Goal: Browse casually

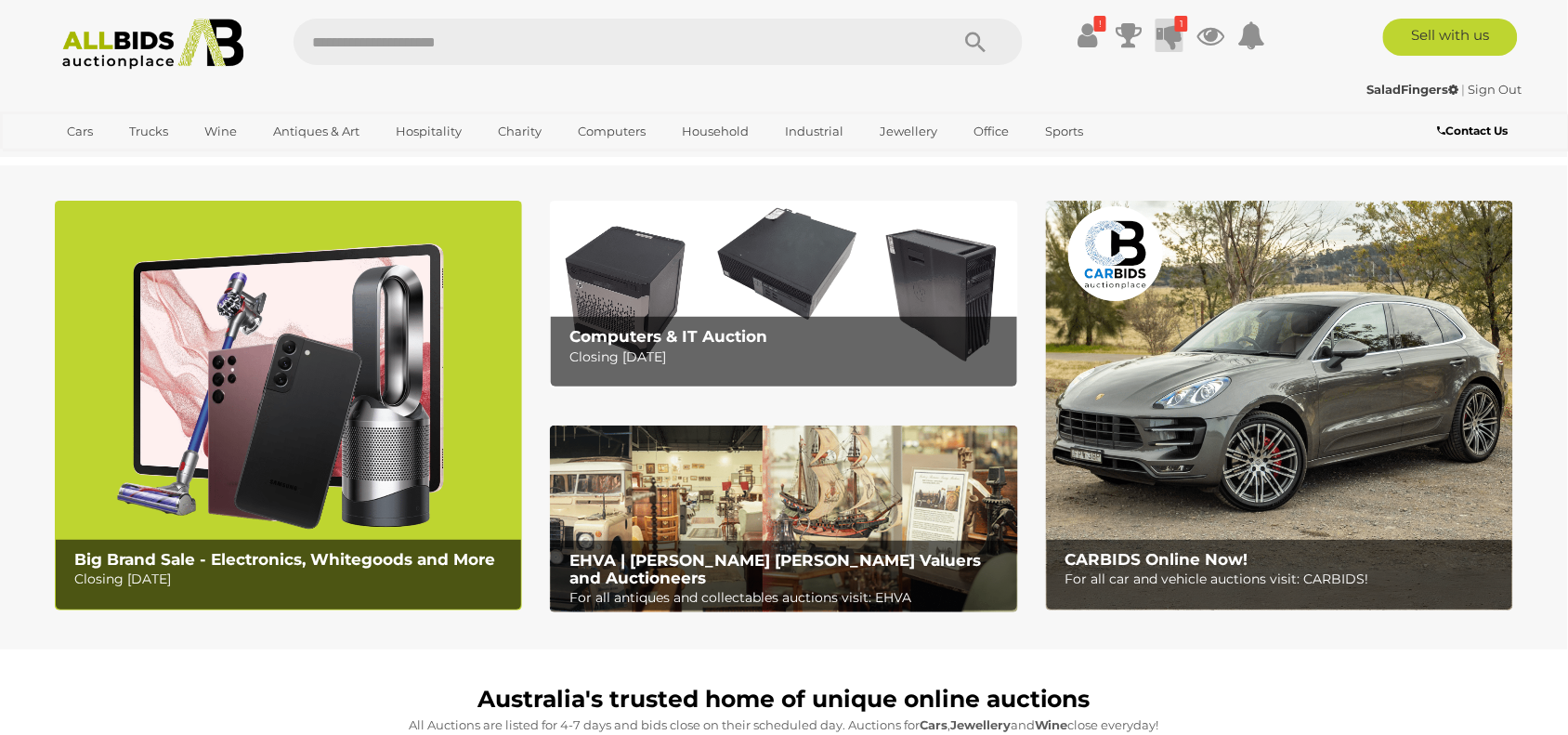
click at [1166, 26] on icon at bounding box center [1169, 36] width 26 height 34
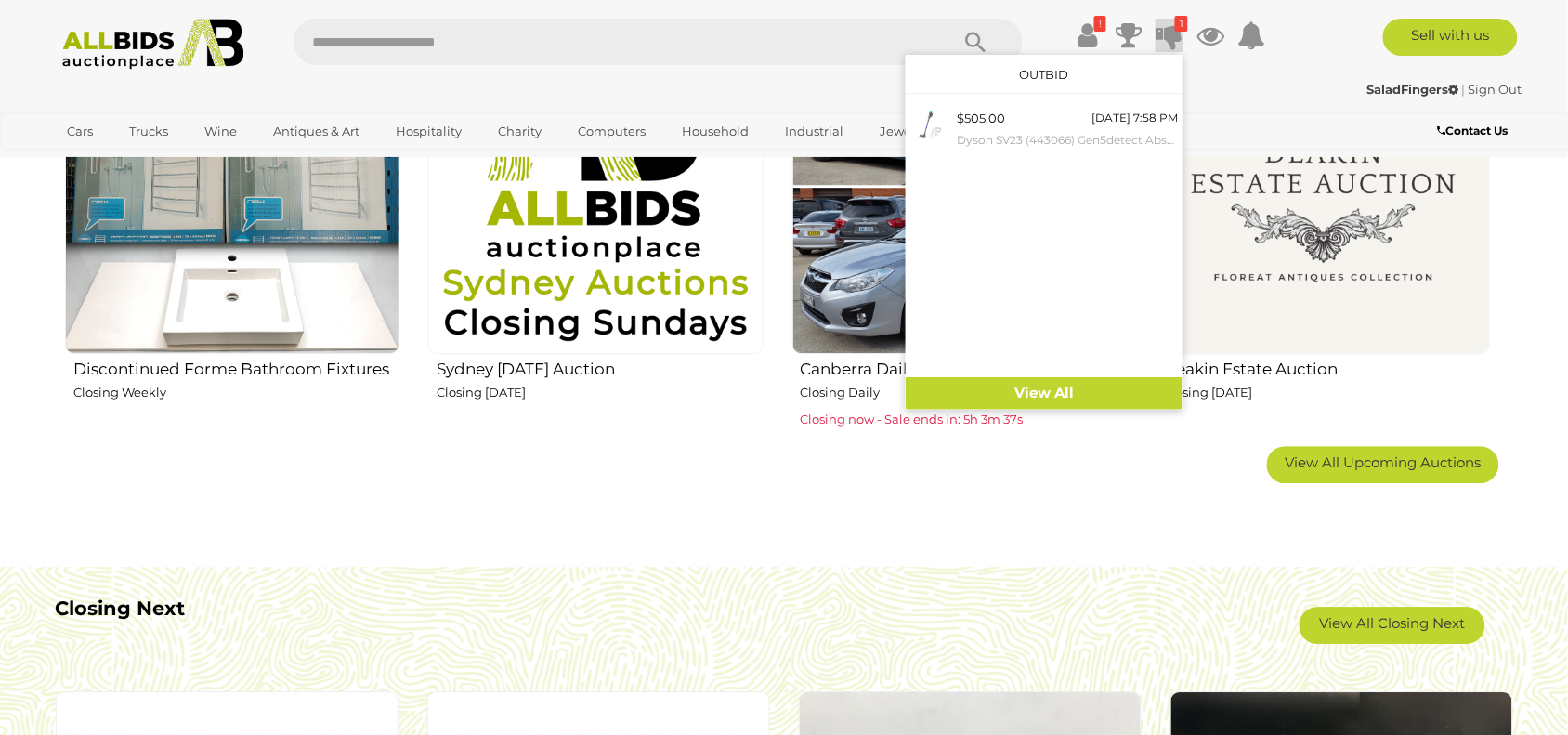
scroll to position [1395, 0]
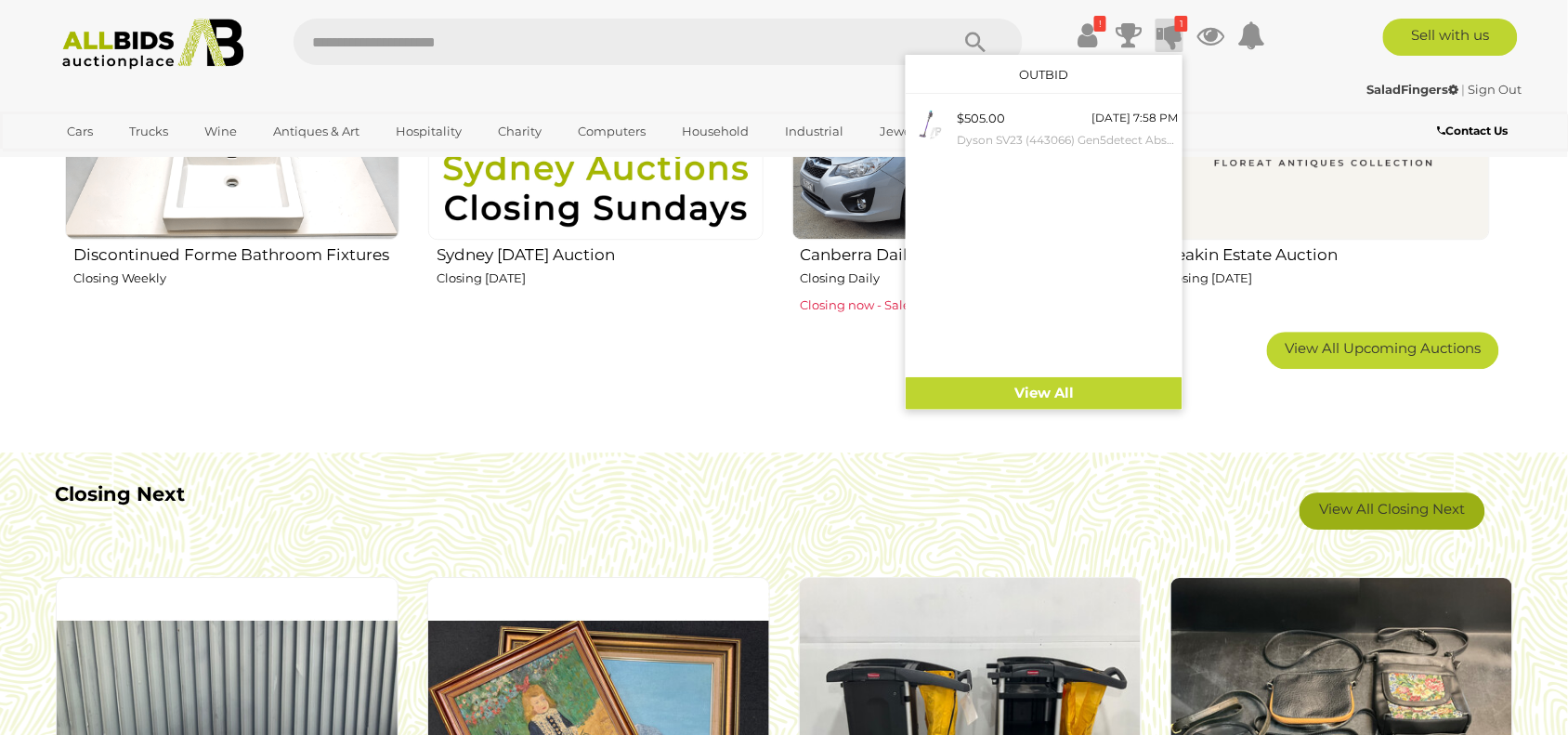
click at [1362, 511] on link "View All Closing Next" at bounding box center [1393, 511] width 186 height 38
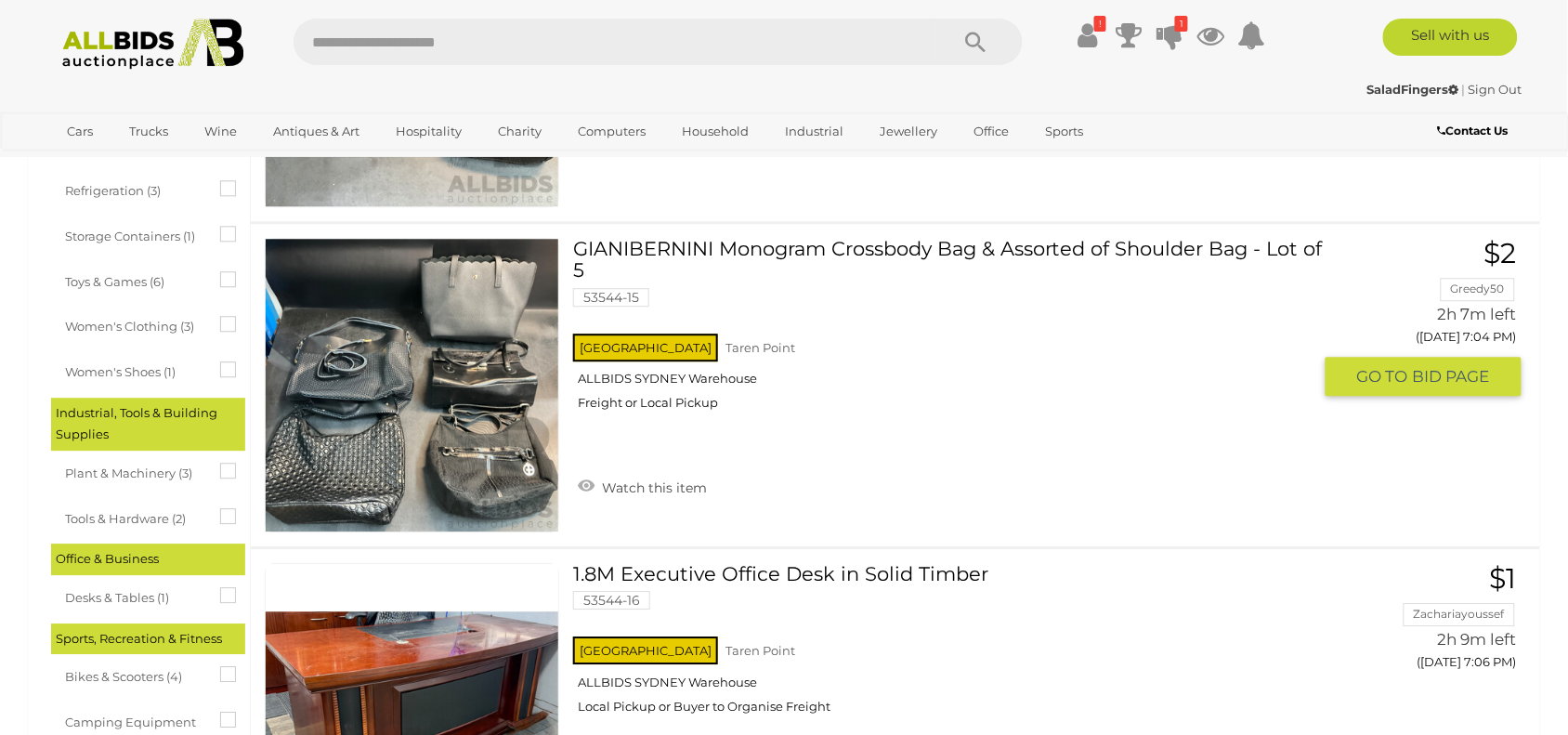
scroll to position [1278, 0]
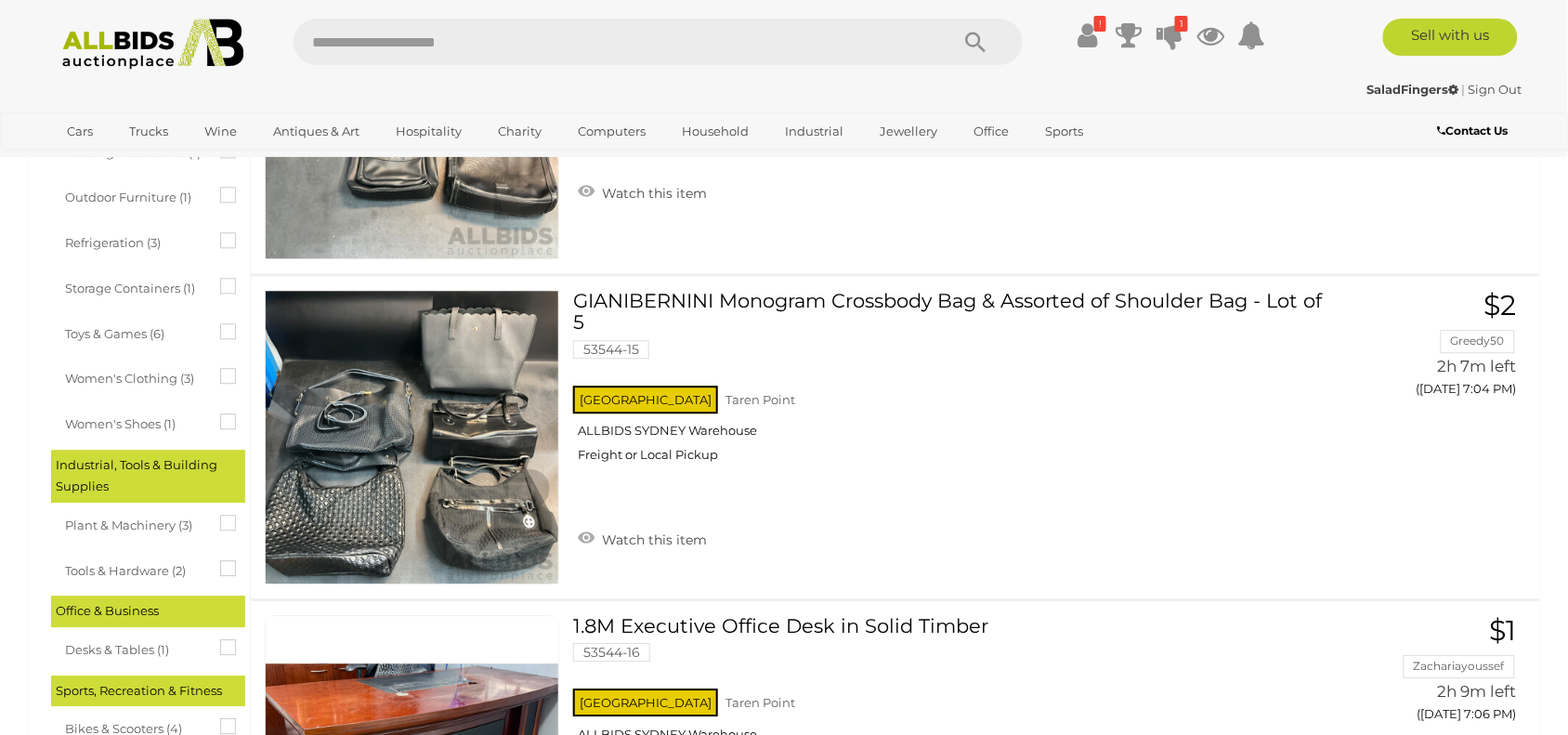
click at [130, 42] on img at bounding box center [153, 45] width 202 height 52
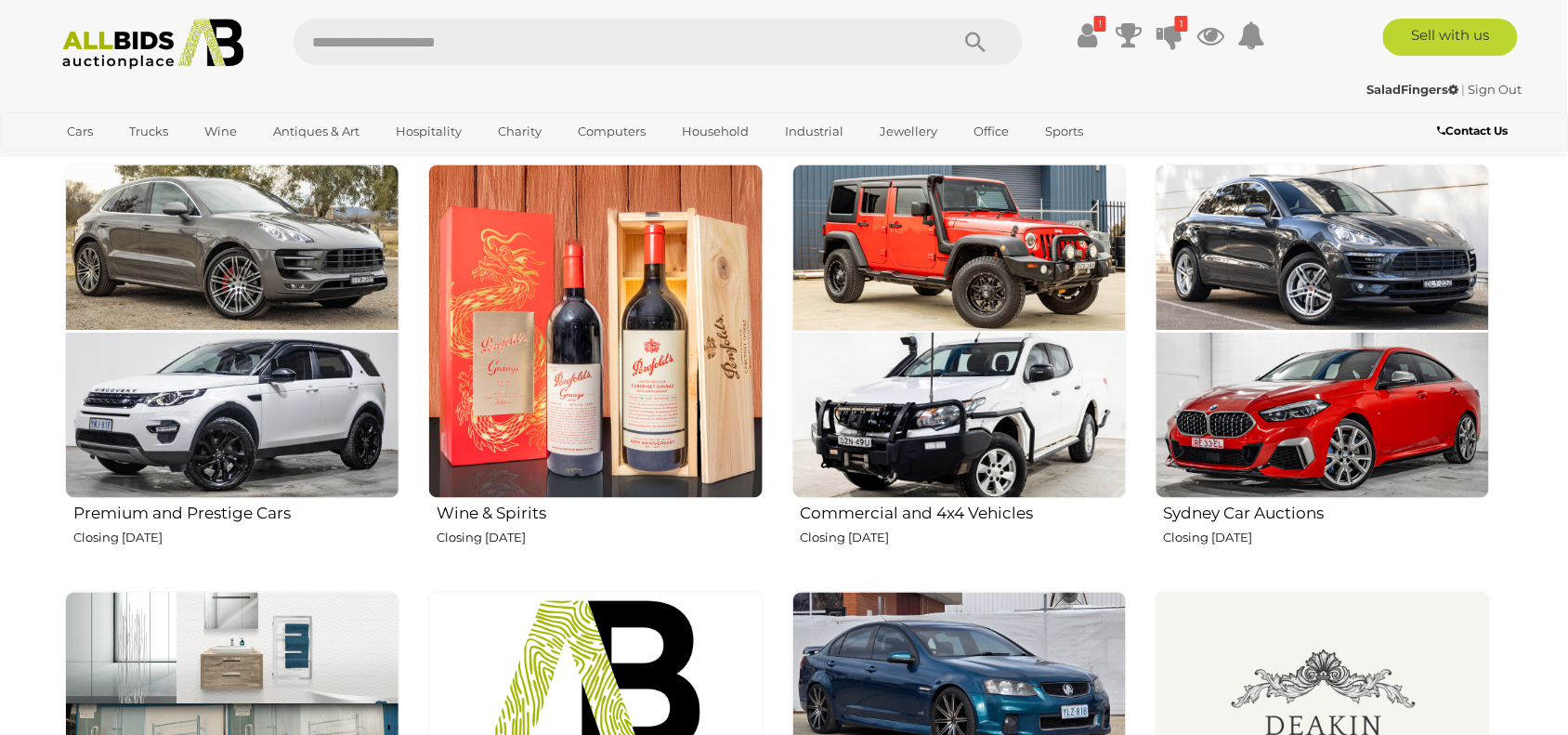
scroll to position [1162, 0]
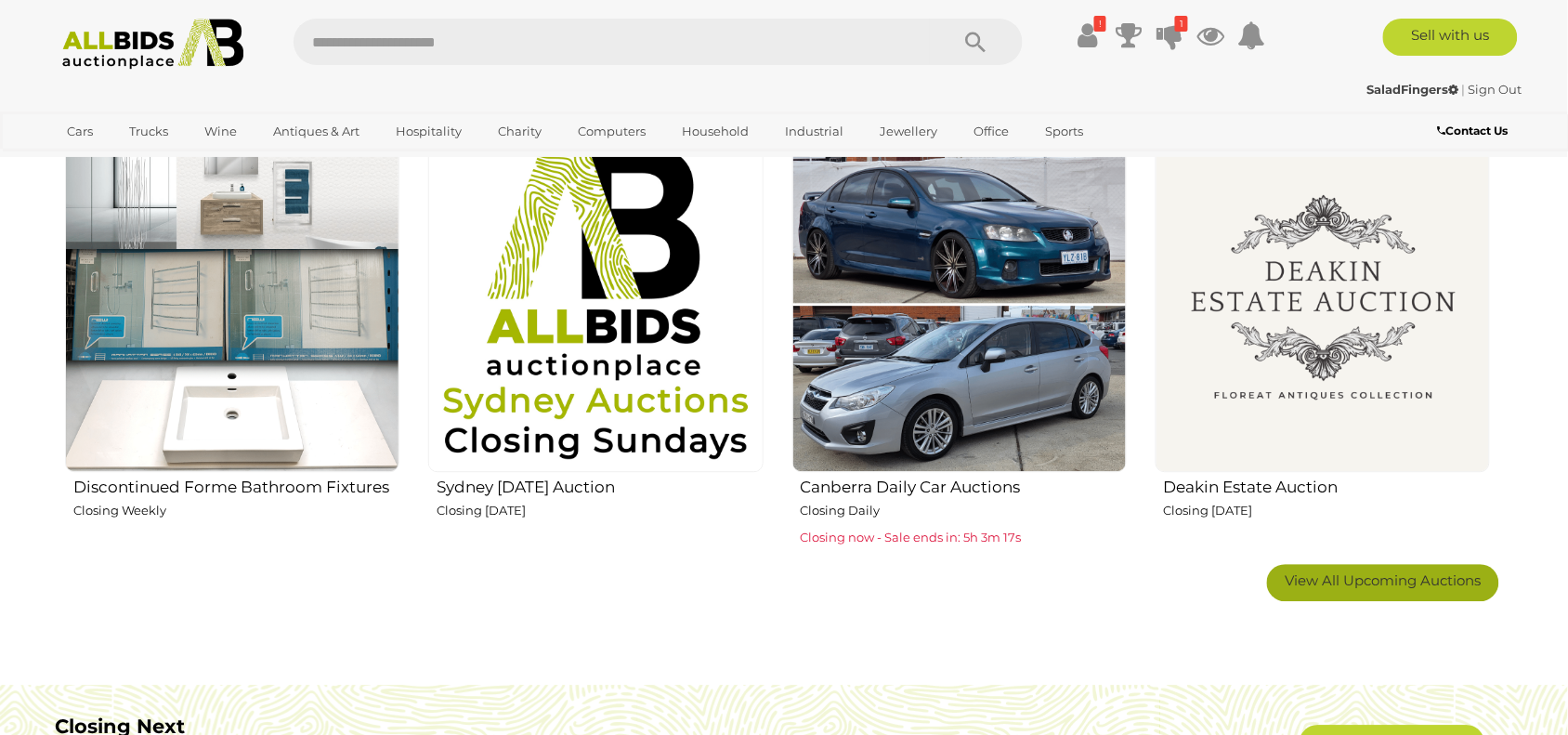
click at [1456, 593] on link "View All Upcoming Auctions" at bounding box center [1383, 583] width 233 height 38
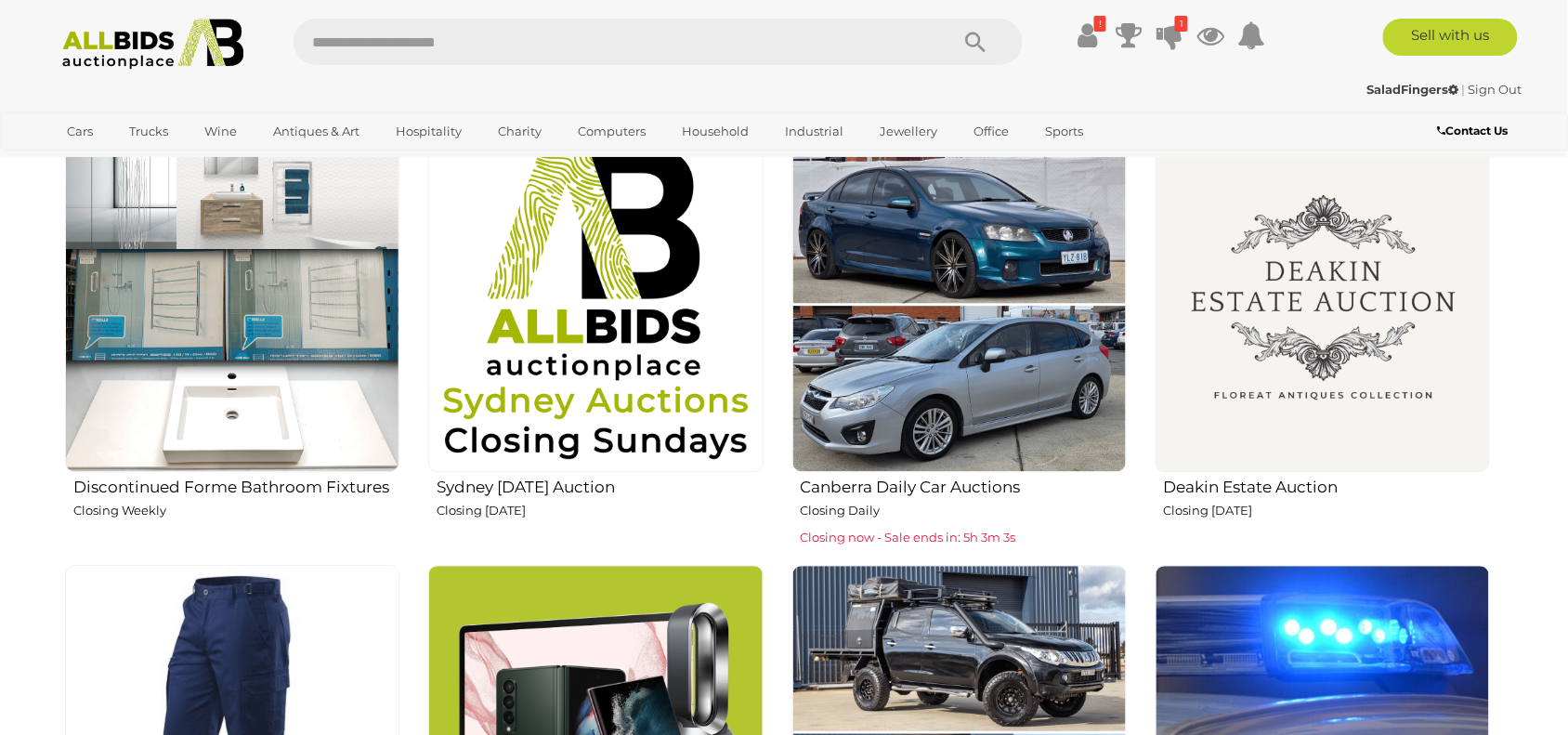
click at [604, 412] on img at bounding box center [596, 304] width 335 height 335
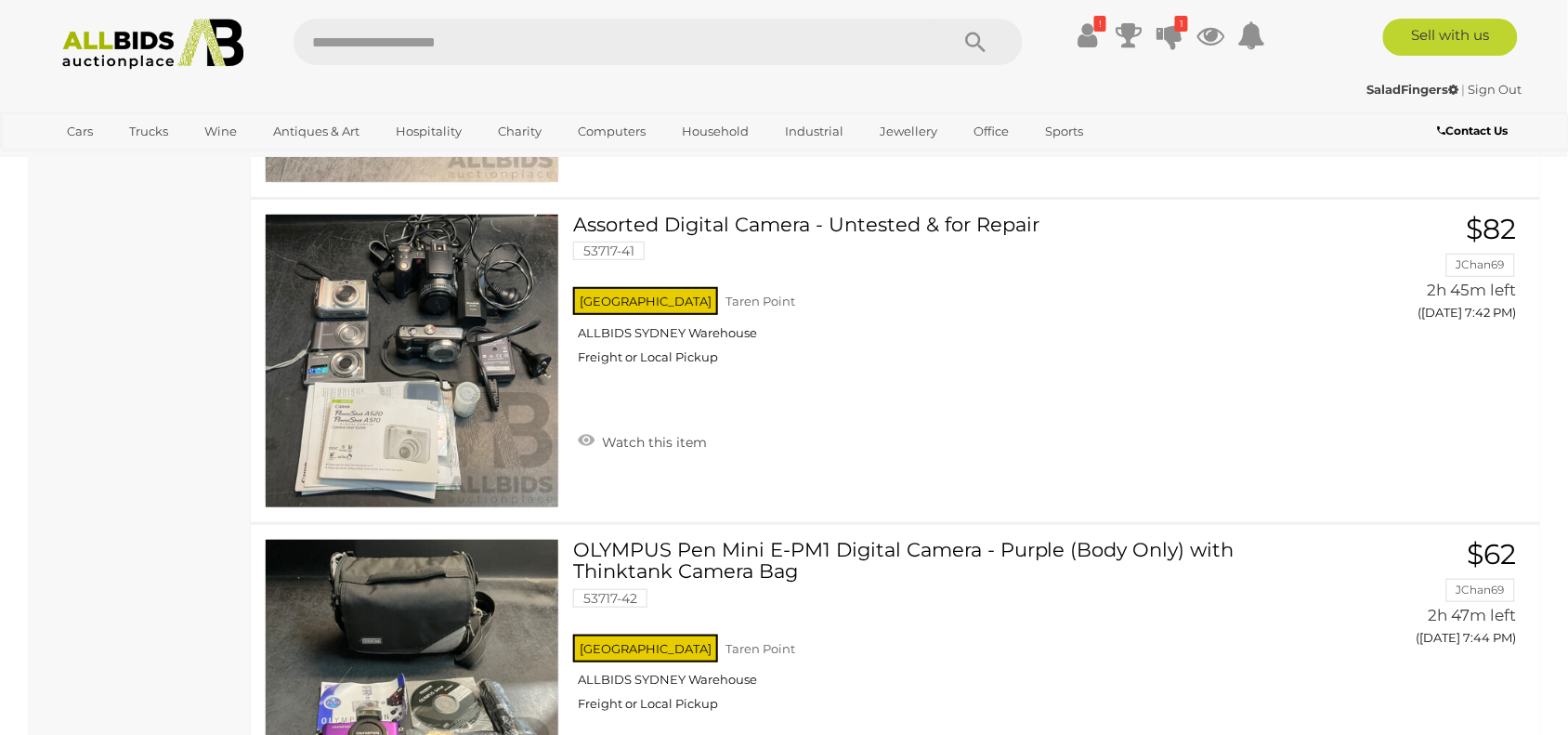
scroll to position [8366, 0]
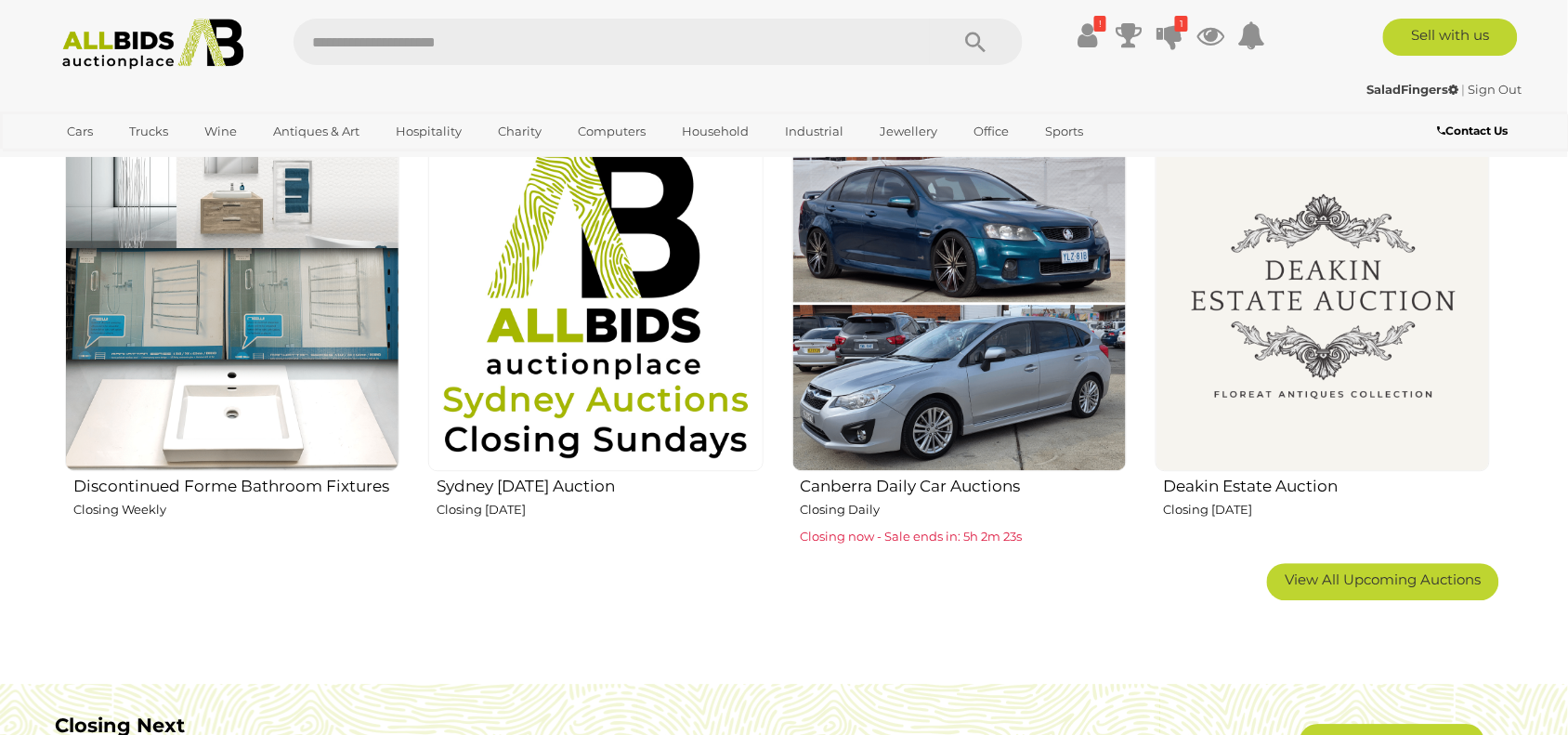
scroll to position [1162, 0]
click at [1328, 349] on img at bounding box center [1323, 304] width 335 height 335
